Goal: Transaction & Acquisition: Book appointment/travel/reservation

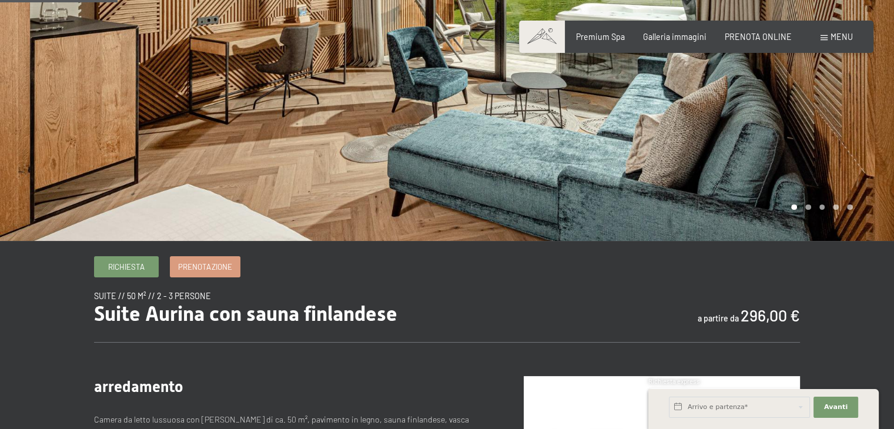
scroll to position [235, 0]
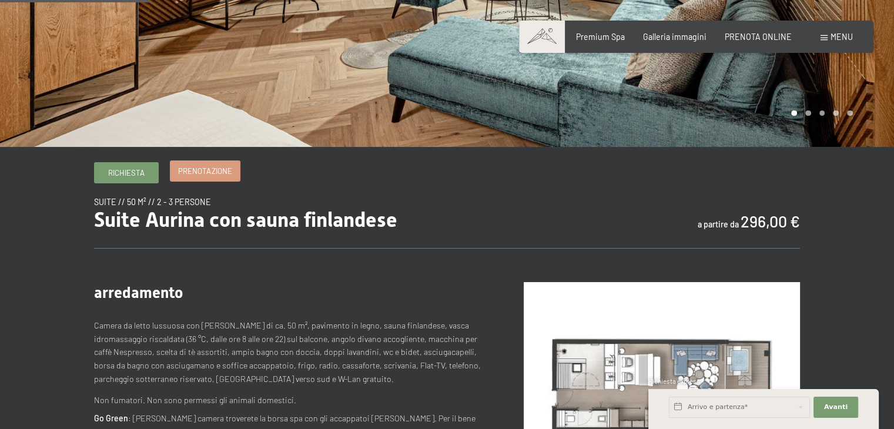
click at [206, 170] on span "Prenotazione" at bounding box center [204, 171] width 53 height 11
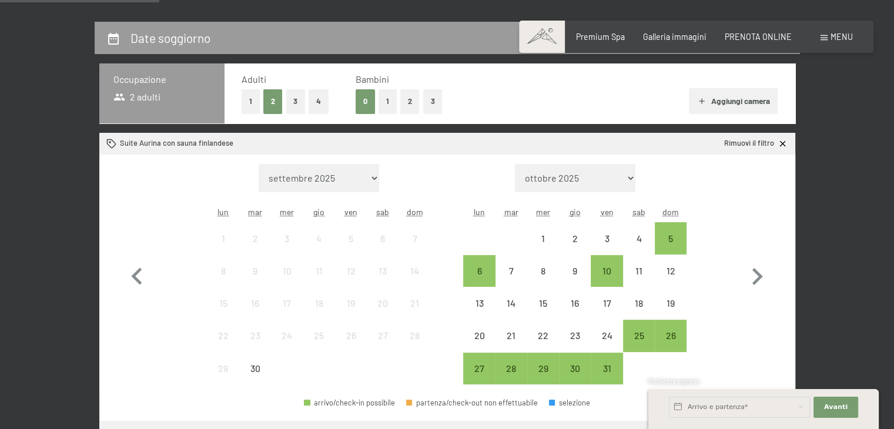
scroll to position [235, 0]
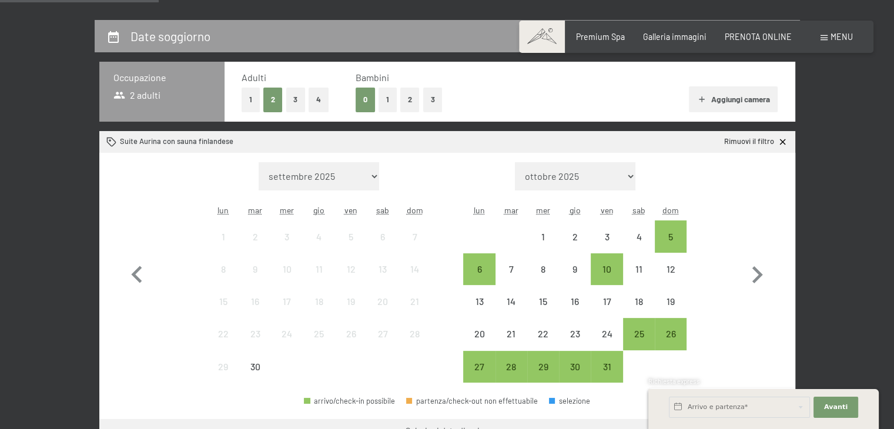
click at [383, 102] on button "1" at bounding box center [388, 100] width 18 height 24
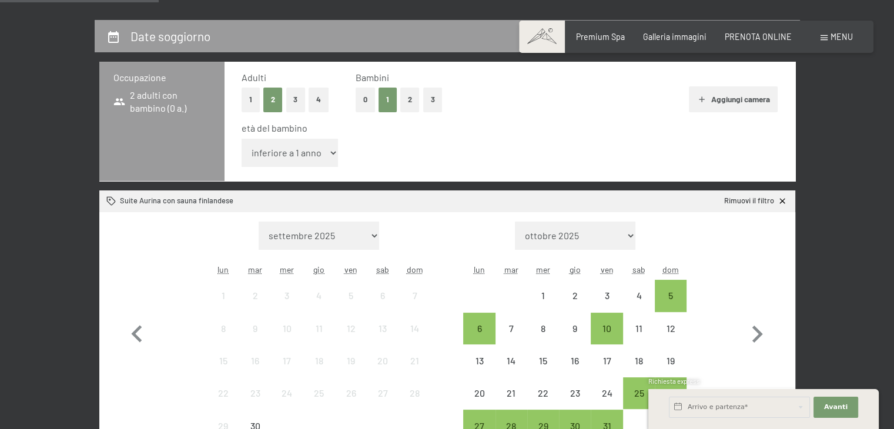
click at [326, 157] on select "inferiore a 1 anno 1 anno 2 anni 3 anni 4 anni 5 anni 6 anni 7 anni 8 anni 9 an…" at bounding box center [290, 153] width 97 height 28
select select "7"
click at [242, 139] on select "inferiore a 1 anno 1 anno 2 anni 3 anni 4 anni 5 anni 6 anni 7 anni 8 anni 9 an…" at bounding box center [290, 153] width 97 height 28
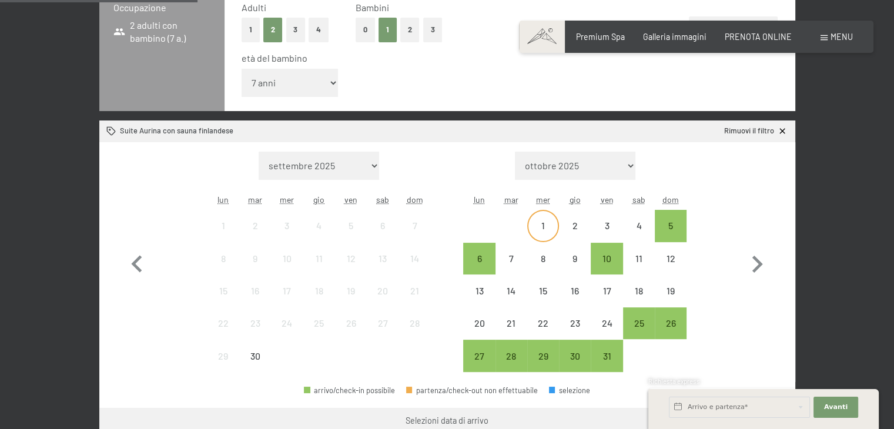
scroll to position [353, 0]
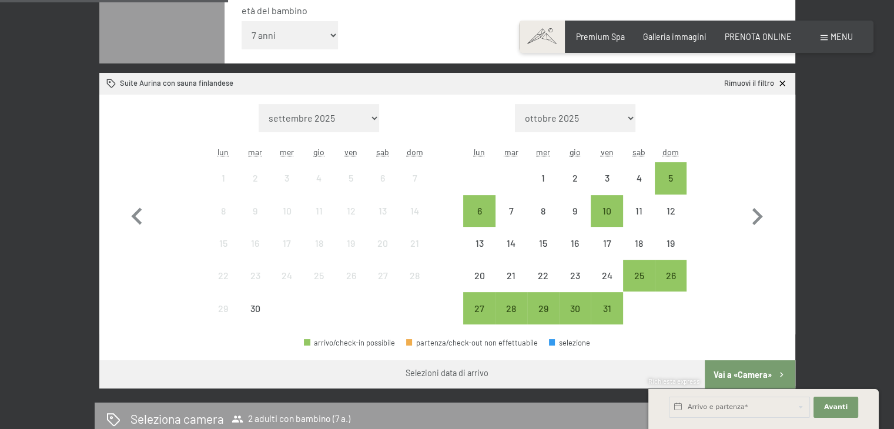
click at [616, 119] on select "ottobre 2025 novembre 2025 dicembre 2025 gennaio 2026 febbraio 2026 marzo 2026 …" at bounding box center [575, 118] width 121 height 28
click at [342, 121] on select "settembre 2025 ottobre 2025 novembre 2025 dicembre 2025 gennaio 2026 febbraio 2…" at bounding box center [319, 118] width 121 height 28
select select "[DATE]"
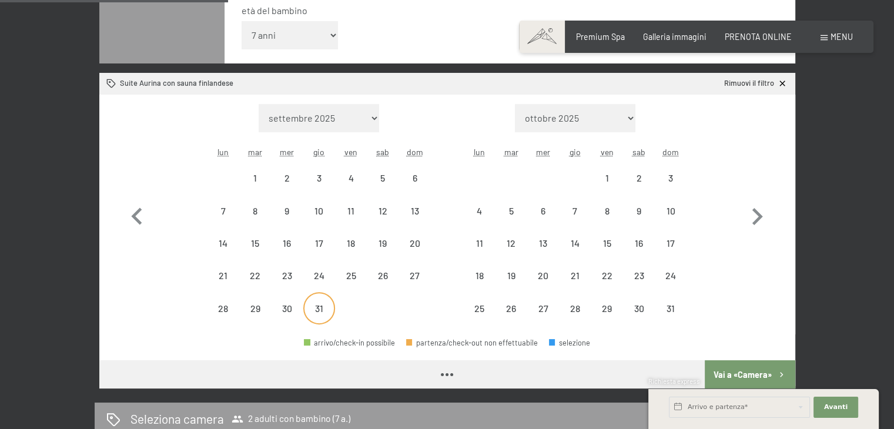
select select "[DATE]"
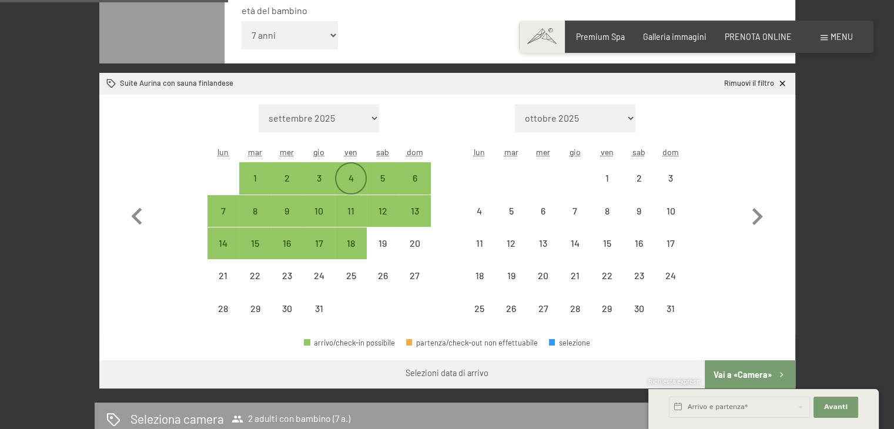
click at [356, 182] on div "4" at bounding box center [350, 187] width 29 height 29
select select "[DATE]"
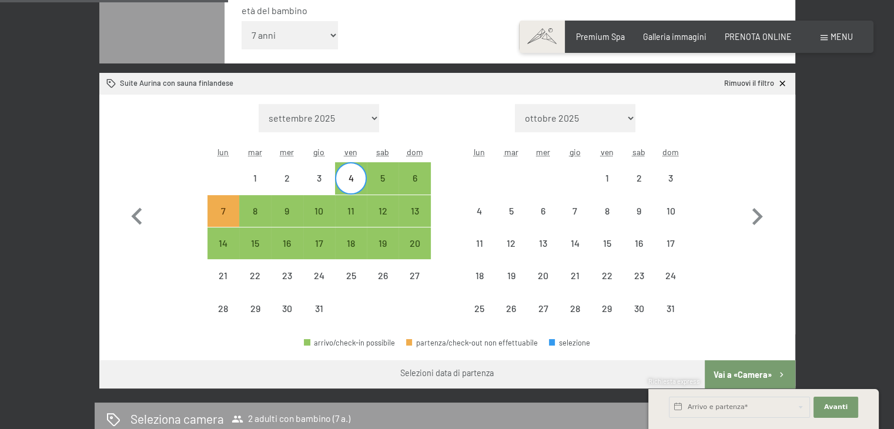
click at [353, 187] on div "4" at bounding box center [350, 187] width 29 height 29
select select "[DATE]"
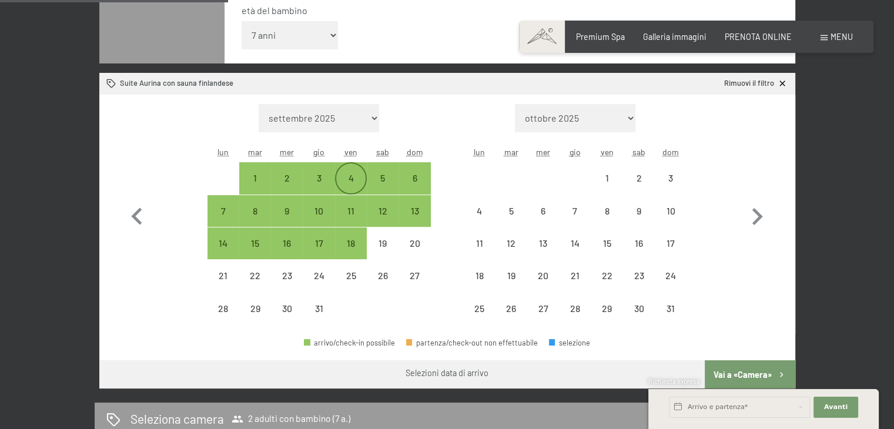
click at [352, 180] on div "4" at bounding box center [350, 187] width 29 height 29
select select "[DATE]"
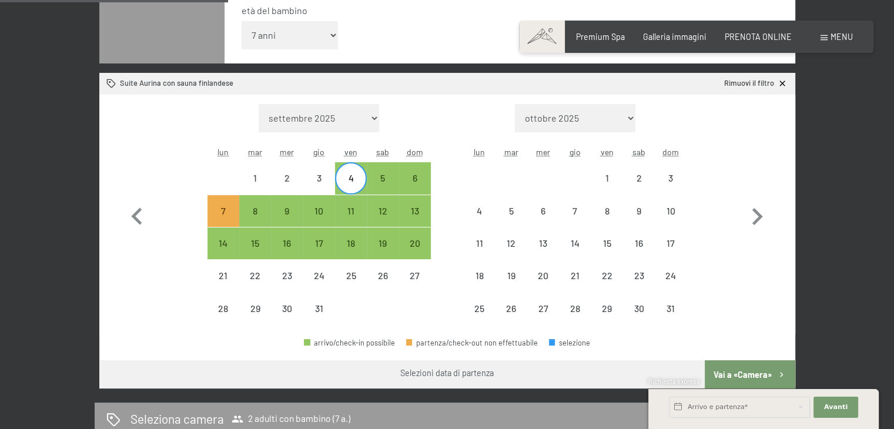
click at [353, 180] on div "4" at bounding box center [350, 187] width 29 height 29
select select "[DATE]"
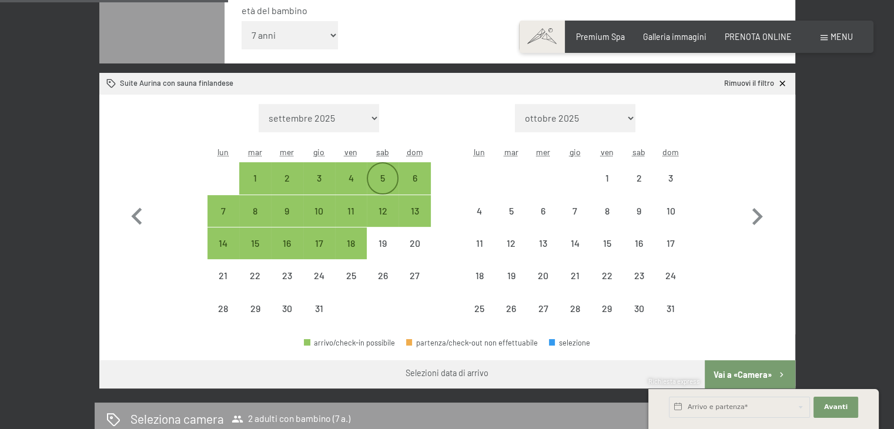
click at [384, 177] on div "5" at bounding box center [382, 187] width 29 height 29
select select "[DATE]"
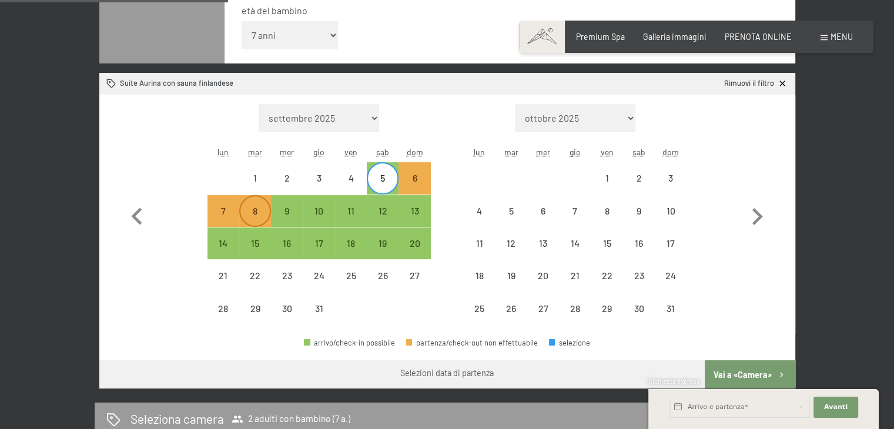
click at [253, 213] on div "8" at bounding box center [254, 220] width 29 height 29
select select "[DATE]"
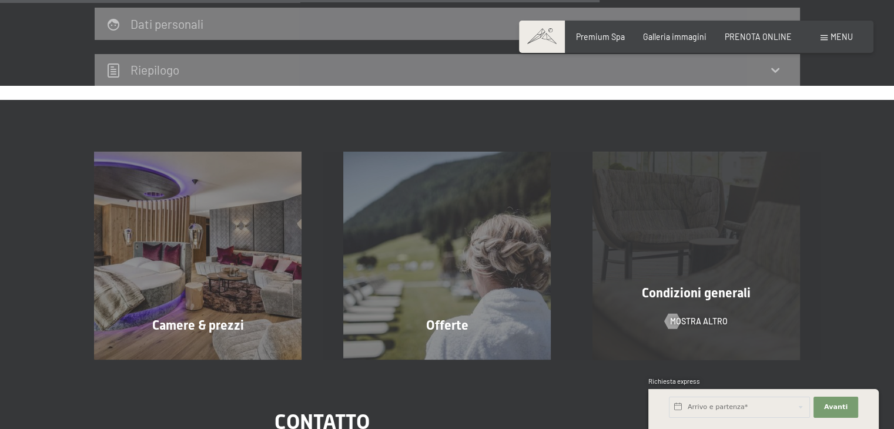
scroll to position [941, 0]
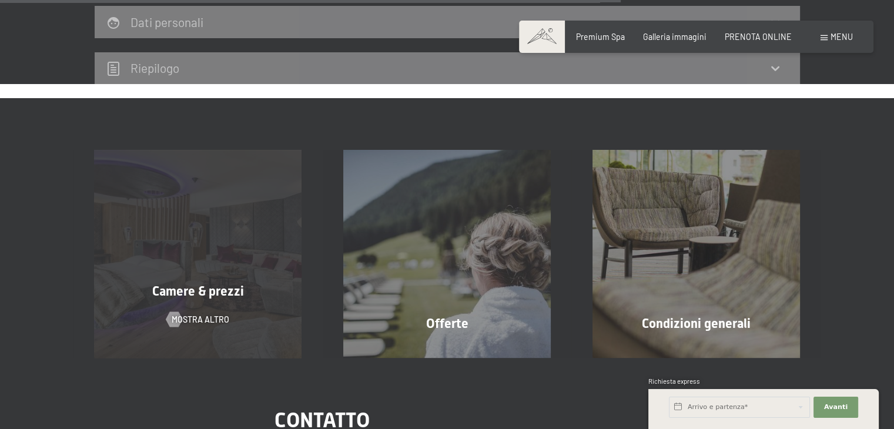
click at [234, 269] on div "Camere & prezzi mostra altro" at bounding box center [197, 254] width 249 height 208
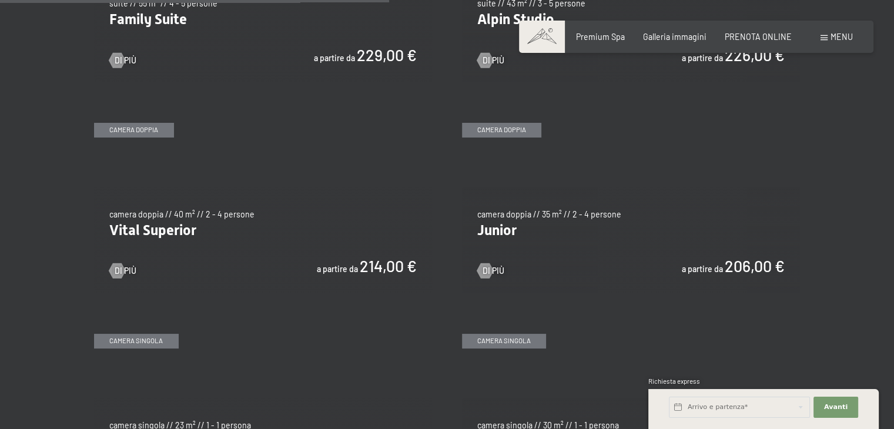
scroll to position [1411, 0]
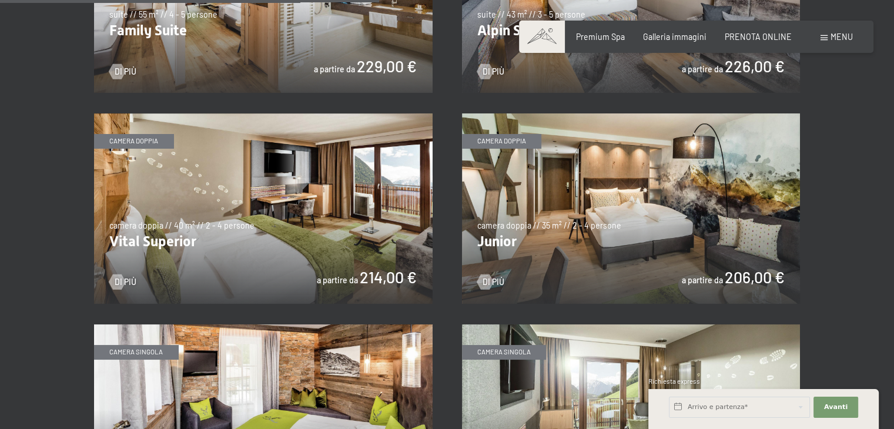
click at [651, 208] on img at bounding box center [631, 208] width 339 height 190
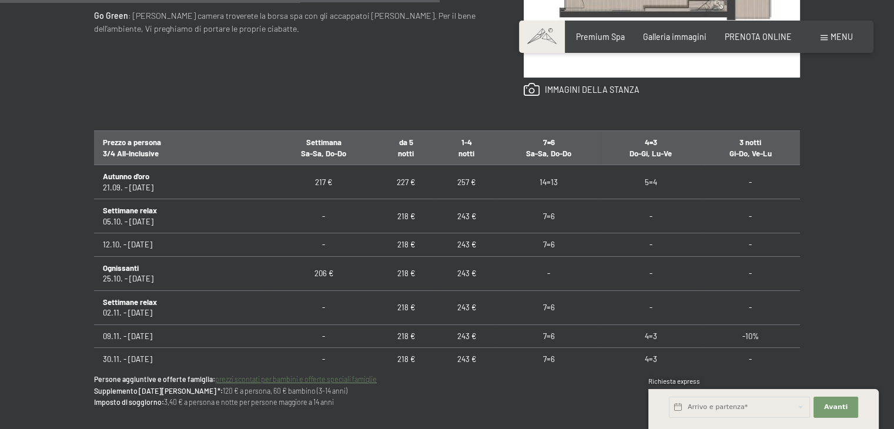
scroll to position [823, 0]
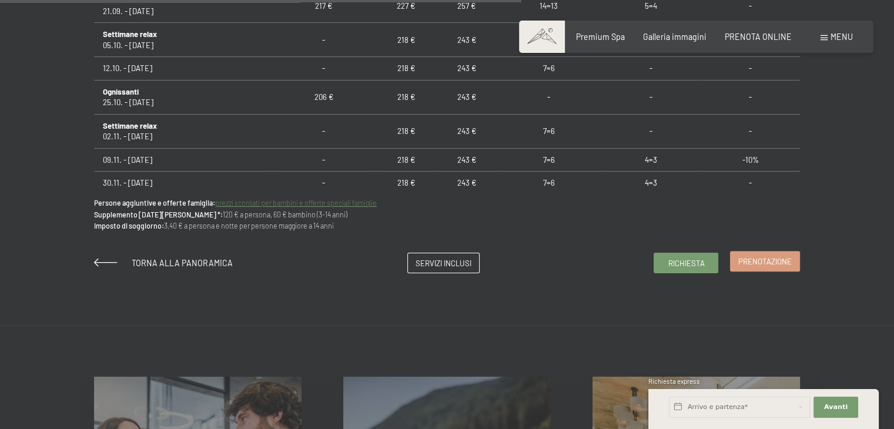
click at [761, 267] on link "Prenotazione" at bounding box center [765, 261] width 69 height 19
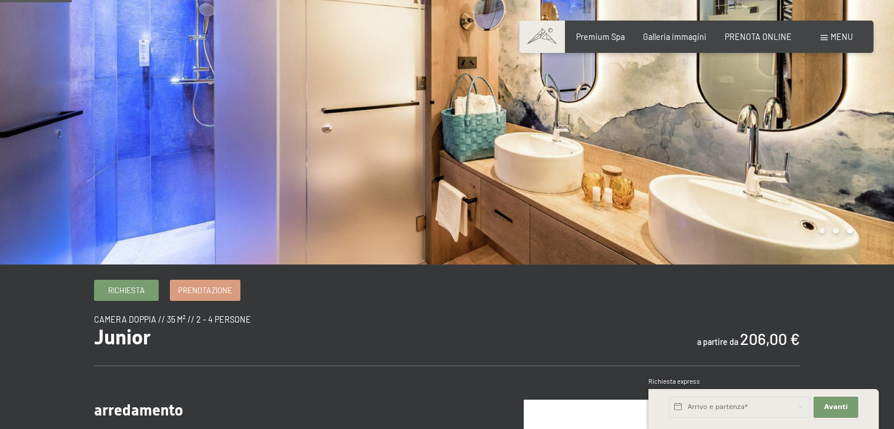
scroll to position [0, 0]
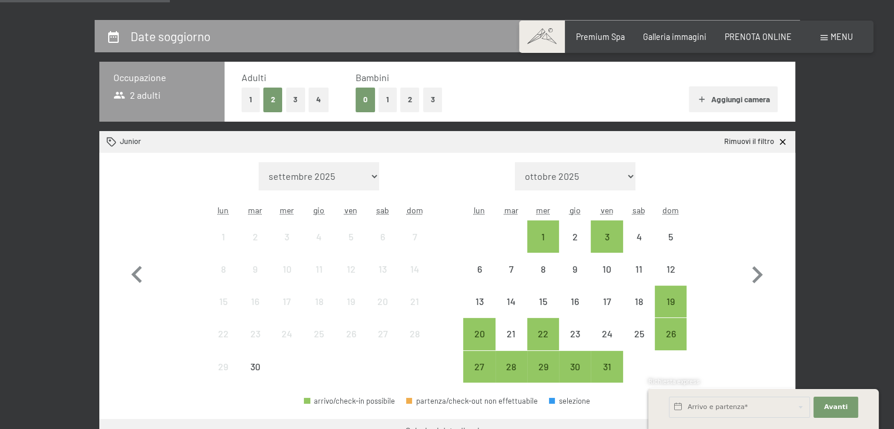
click at [354, 176] on select "settembre 2025 ottobre 2025 novembre 2025 dicembre 2025 gennaio 2026 febbraio 2…" at bounding box center [319, 176] width 121 height 28
select select "2025-12-01"
select select "2026-01-01"
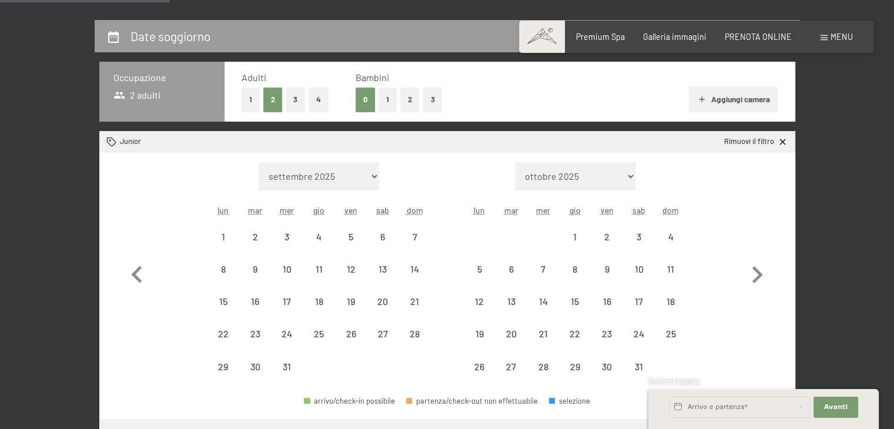
select select "2025-12-01"
select select "2026-01-01"
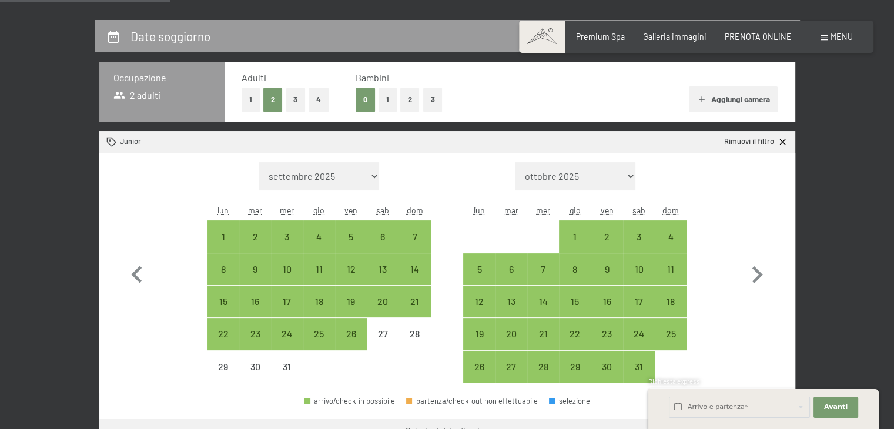
click at [354, 175] on select "settembre 2025 ottobre 2025 novembre 2025 dicembre 2025 gennaio 2026 febbraio 2…" at bounding box center [319, 176] width 121 height 28
select select "[DATE]"
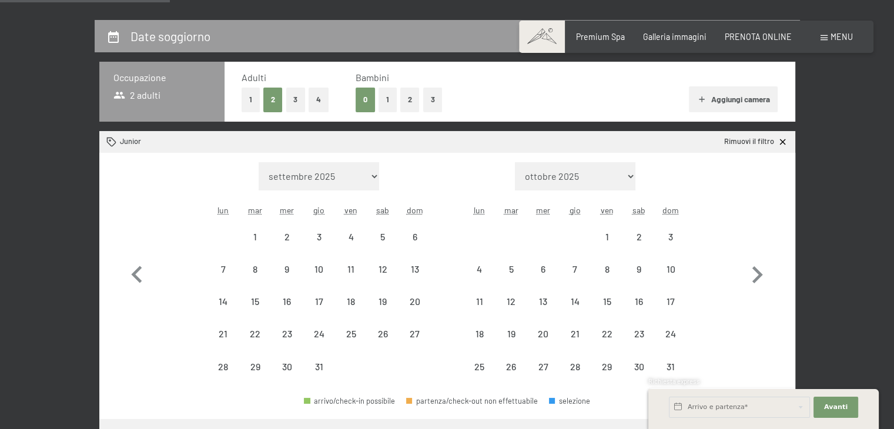
select select "[DATE]"
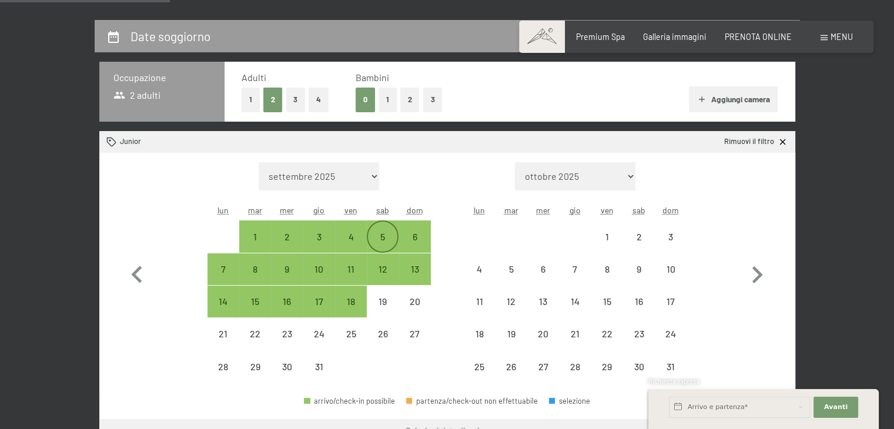
click at [393, 236] on div "5" at bounding box center [382, 246] width 29 height 29
select select "[DATE]"
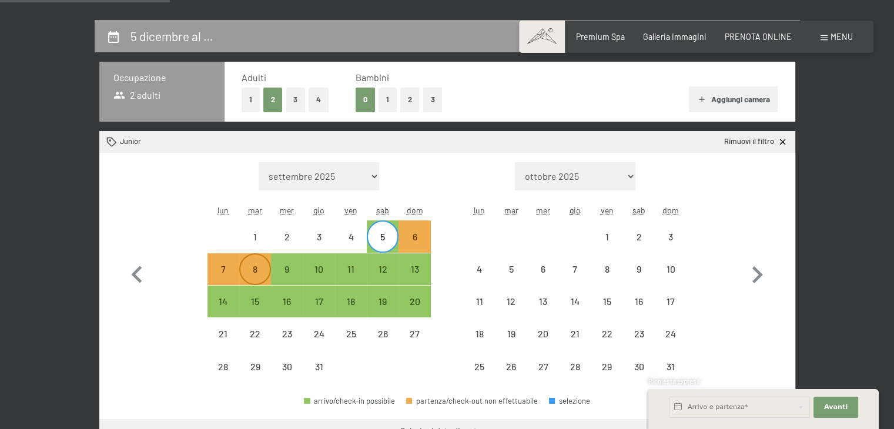
click at [259, 274] on div "8" at bounding box center [254, 279] width 29 height 29
select select "[DATE]"
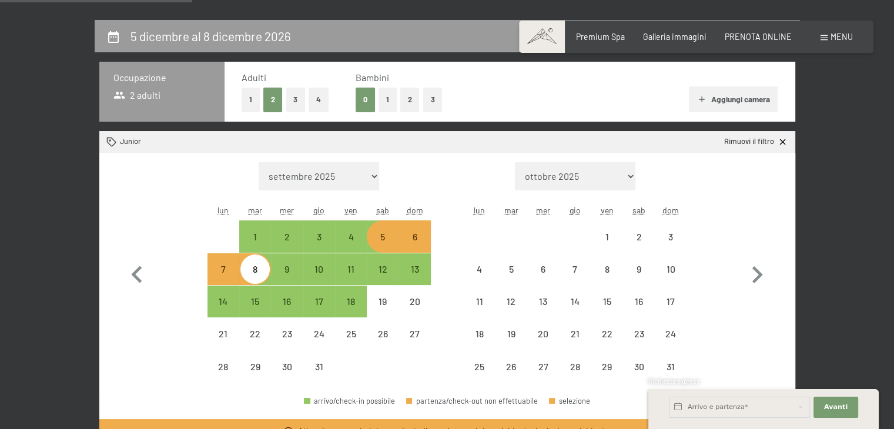
scroll to position [412, 0]
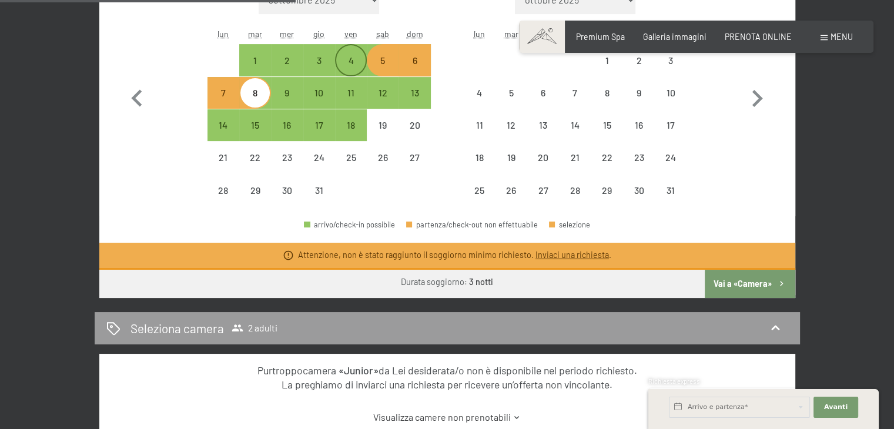
click at [355, 64] on div "4" at bounding box center [350, 70] width 29 height 29
select select "[DATE]"
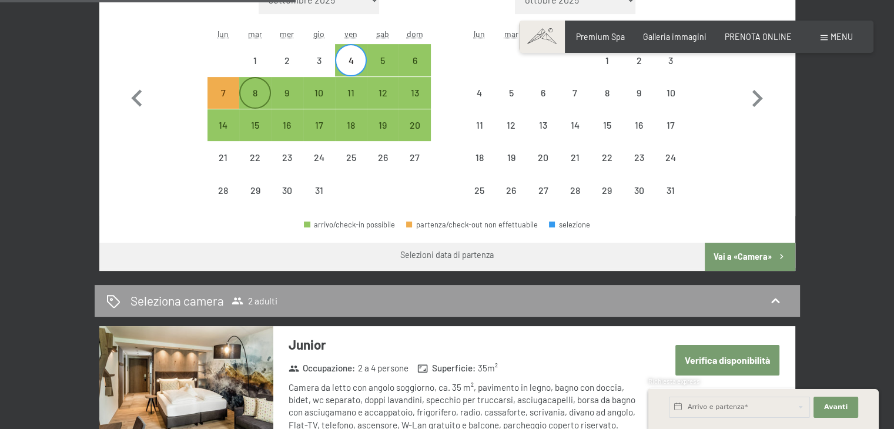
click at [265, 93] on div "8" at bounding box center [254, 102] width 29 height 29
select select "[DATE]"
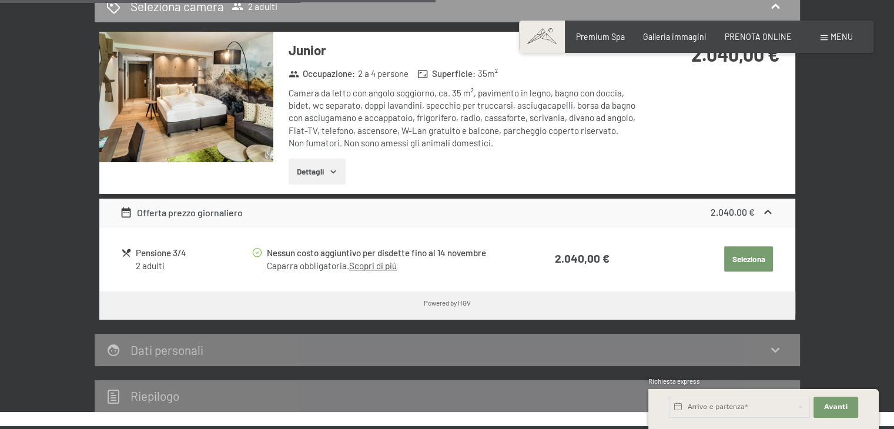
scroll to position [705, 0]
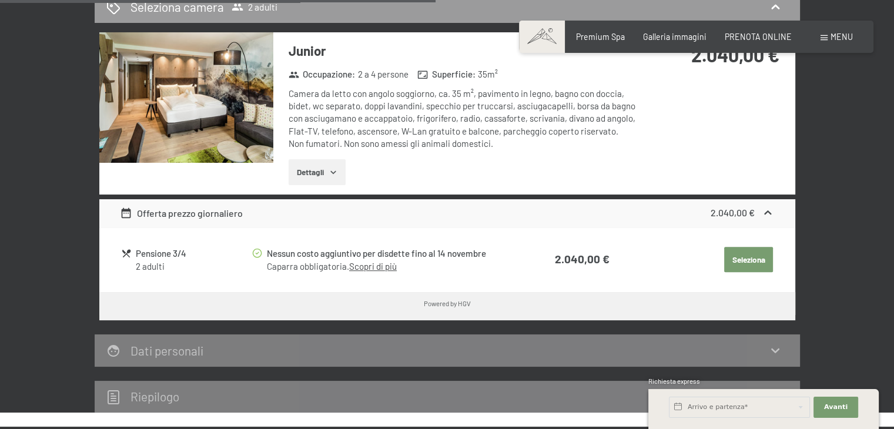
click at [334, 176] on button "Dettagli" at bounding box center [317, 172] width 57 height 26
